Goal: Task Accomplishment & Management: Complete application form

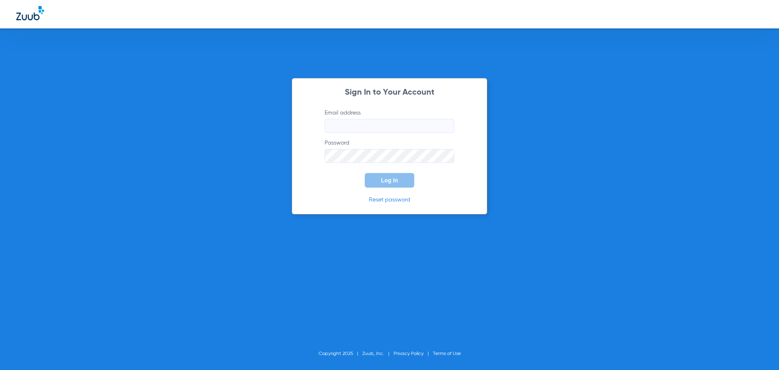
type input "[EMAIL_ADDRESS][DOMAIN_NAME]"
click at [380, 189] on div "Sign In to Your Account Email address [EMAIL_ADDRESS][DOMAIN_NAME] Password Log…" at bounding box center [390, 146] width 196 height 136
click at [388, 182] on span "Log In" at bounding box center [389, 180] width 17 height 6
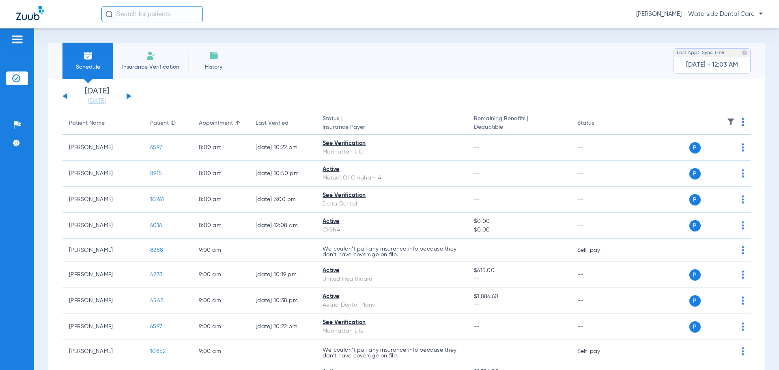
click at [158, 59] on li "Insurance Verification" at bounding box center [150, 61] width 75 height 37
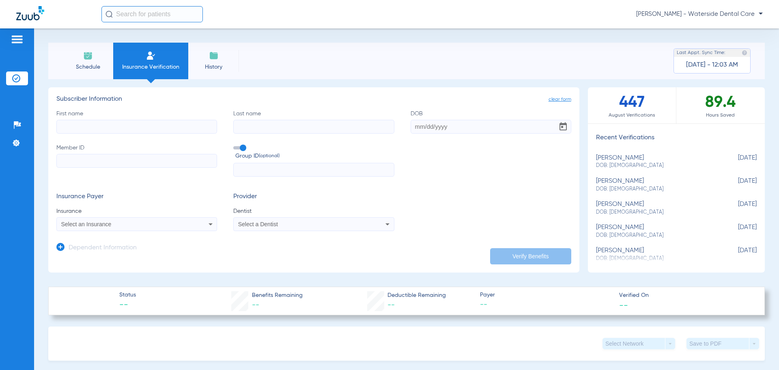
click at [116, 228] on div "Select an Insurance" at bounding box center [137, 224] width 160 height 10
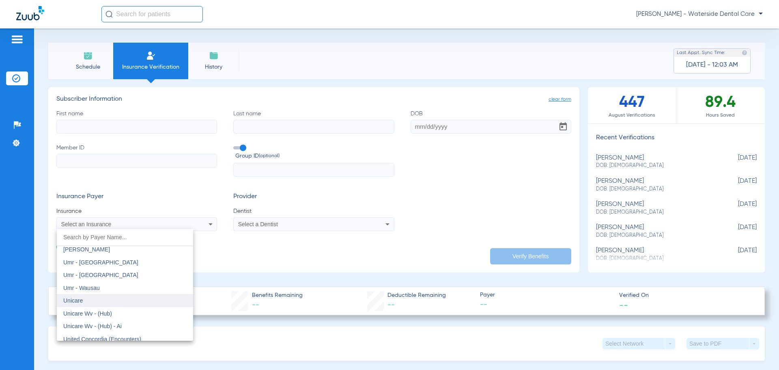
scroll to position [4664, 0]
click at [85, 279] on mat-option "Umr" at bounding box center [125, 277] width 136 height 13
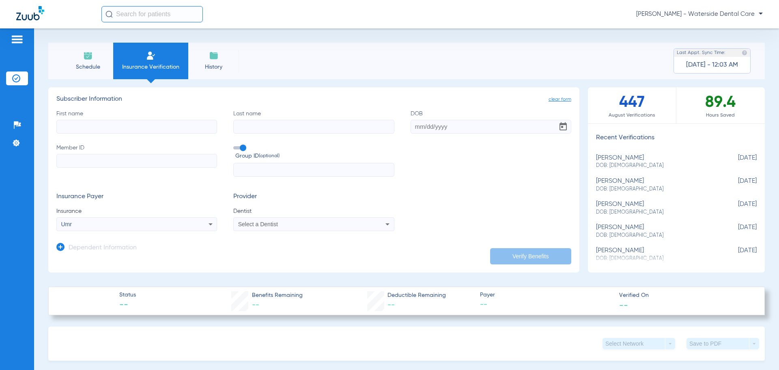
click at [118, 127] on input "First name" at bounding box center [136, 127] width 161 height 14
type input "[PERSON_NAME]"
click at [283, 130] on input "Last name" at bounding box center [313, 127] width 161 height 14
type input "[PERSON_NAME]"
click at [429, 127] on input "DOB" at bounding box center [490, 127] width 161 height 14
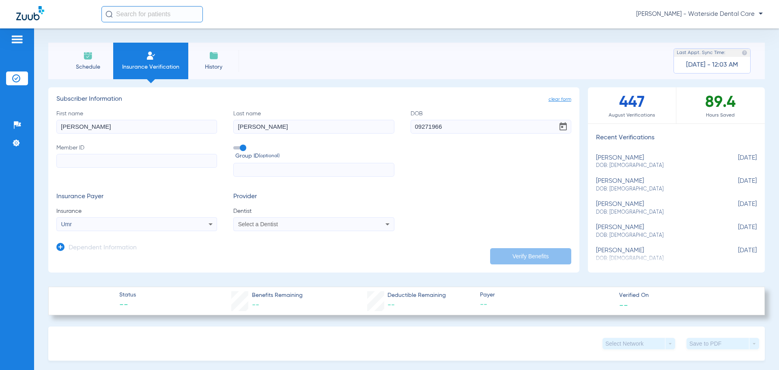
type input "[DATE]"
click at [96, 164] on input "Member ID" at bounding box center [136, 161] width 161 height 14
type input "Y26417066"
click at [308, 229] on div "Select a Dentist" at bounding box center [314, 224] width 160 height 10
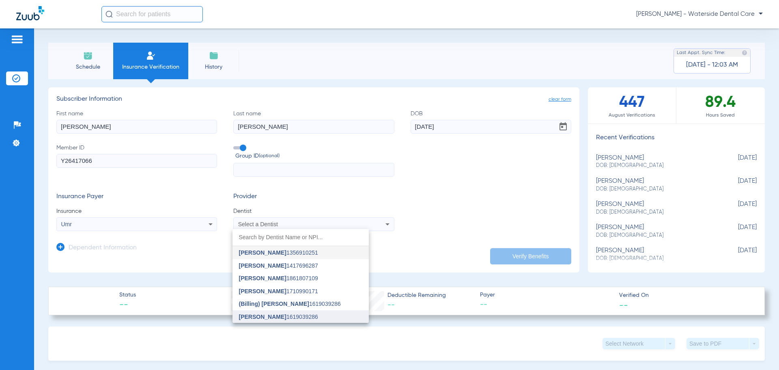
click at [275, 314] on span "[PERSON_NAME]" at bounding box center [262, 316] width 47 height 6
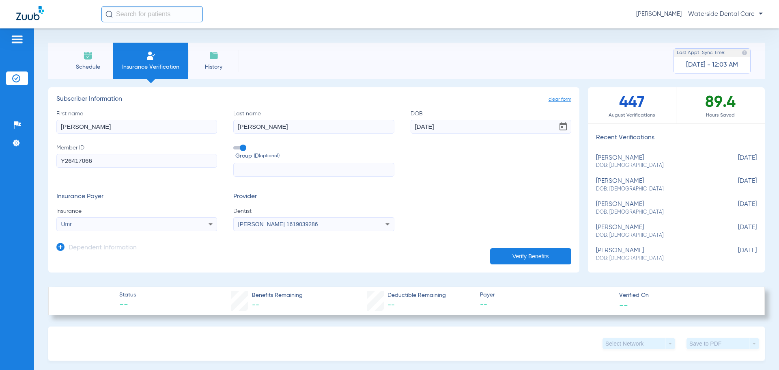
click at [517, 258] on button "Verify Benefits" at bounding box center [530, 256] width 81 height 16
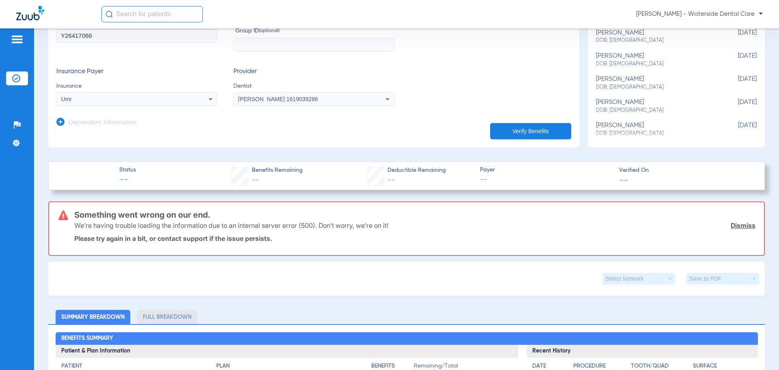
scroll to position [122, 0]
